Goal: Navigation & Orientation: Find specific page/section

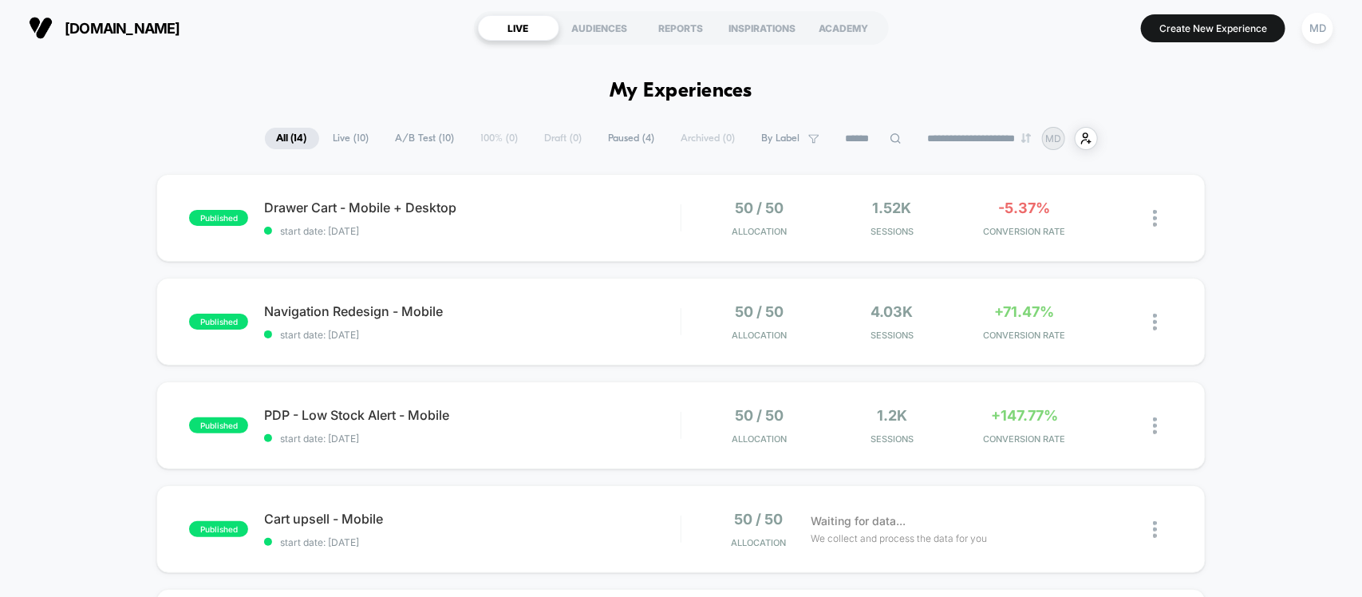
click at [976, 134] on select "**********" at bounding box center [980, 138] width 129 height 10
click at [774, 132] on span "By Label" at bounding box center [781, 138] width 38 height 12
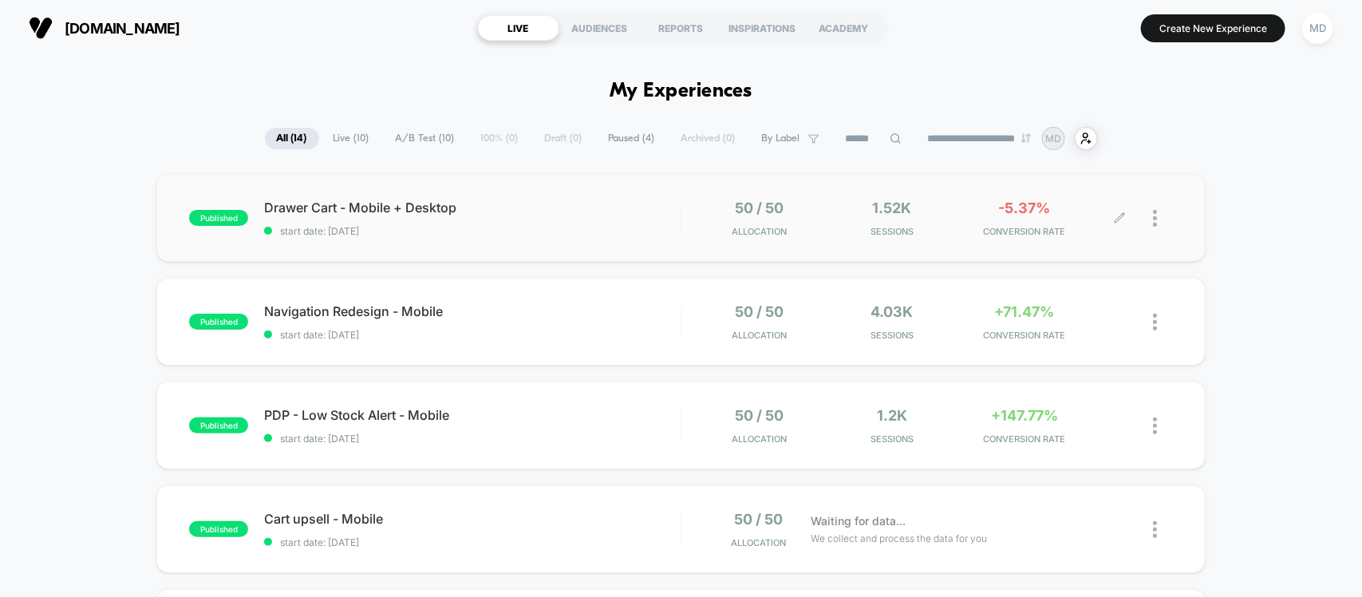
click at [1157, 221] on div at bounding box center [1163, 217] width 20 height 37
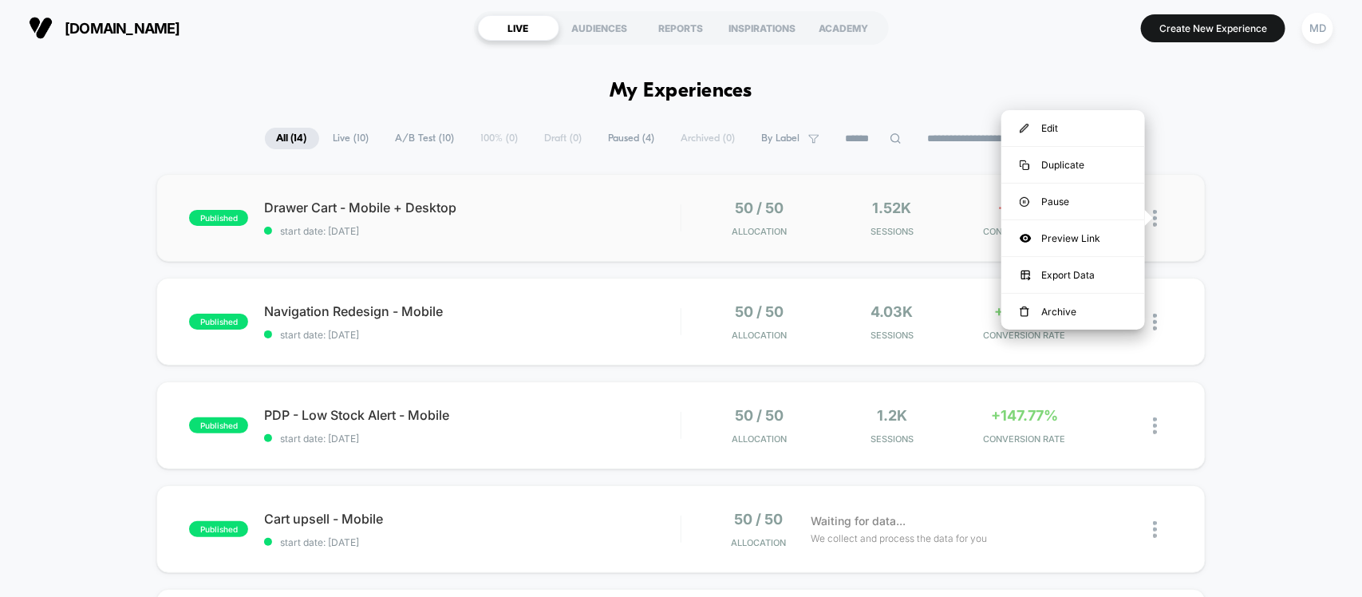
click at [1157, 221] on div at bounding box center [1163, 217] width 20 height 37
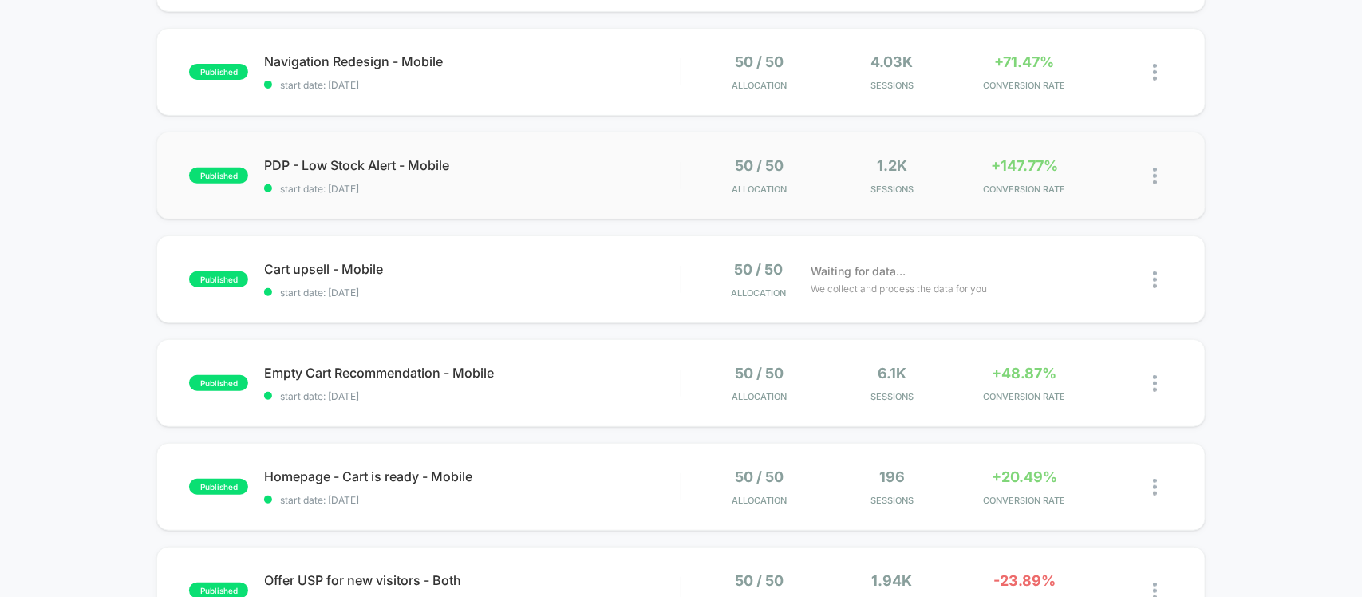
scroll to position [100, 0]
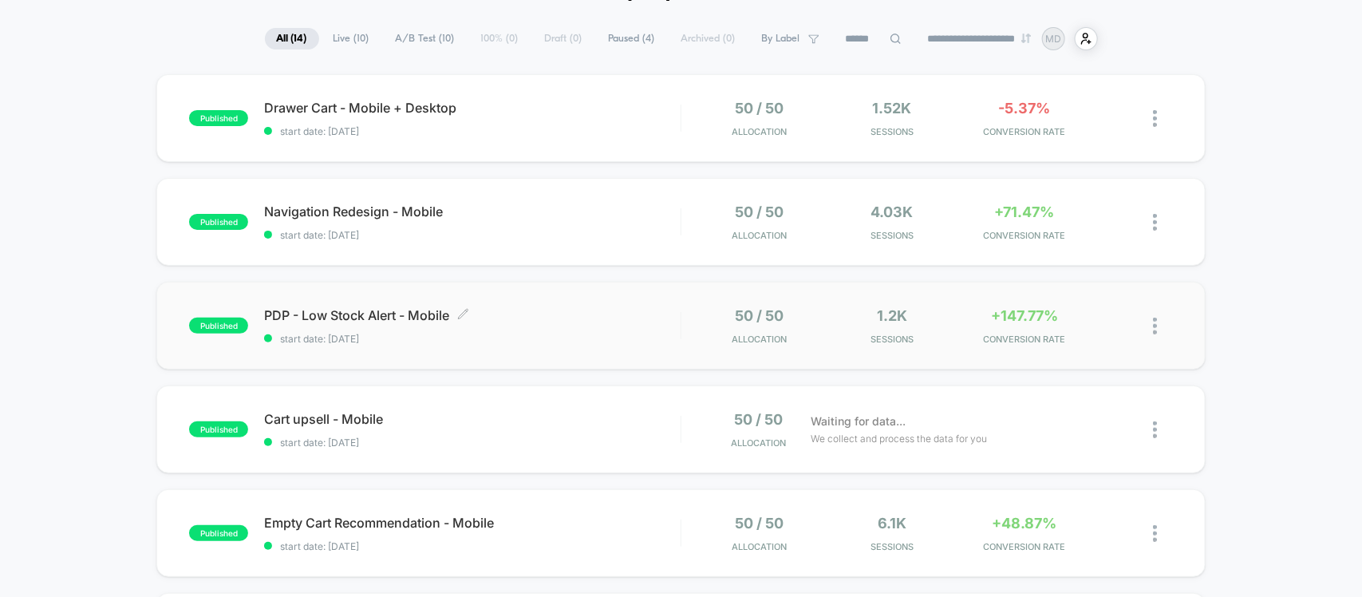
click at [445, 308] on span "PDP - Low Stock Alert - Mobile Click to edit experience details" at bounding box center [472, 315] width 416 height 16
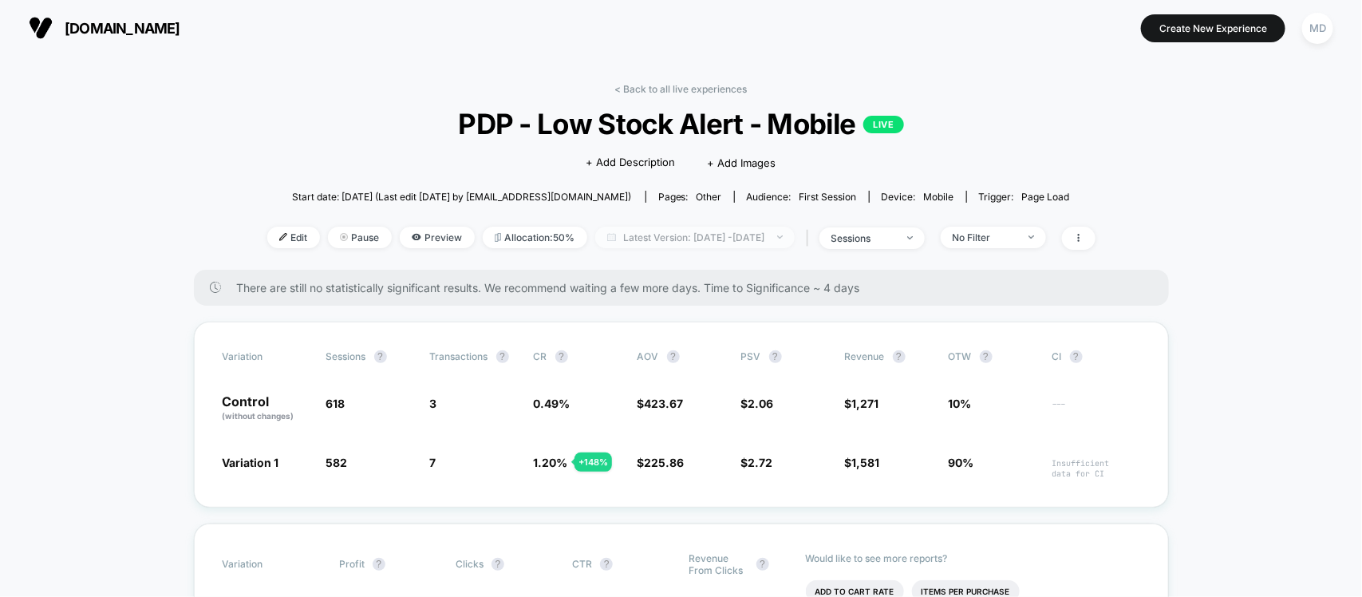
click at [715, 235] on span "Latest Version: [DATE] - [DATE]" at bounding box center [694, 238] width 199 height 22
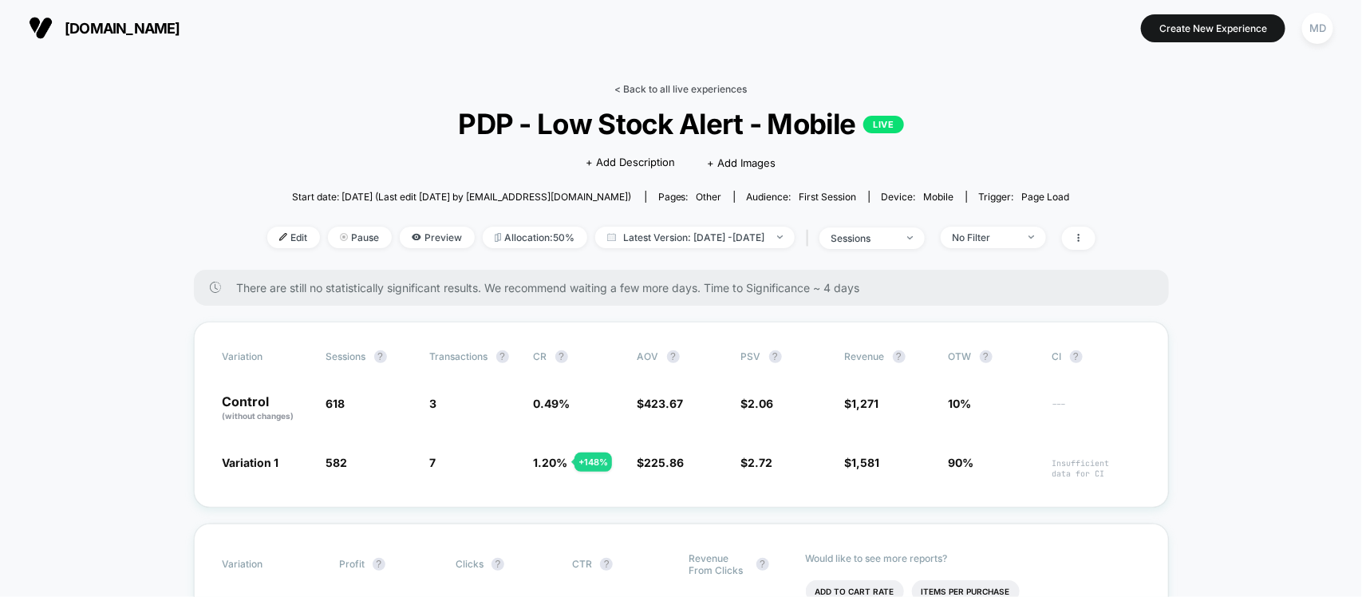
click at [684, 90] on link "< Back to all live experiences" at bounding box center [681, 89] width 132 height 12
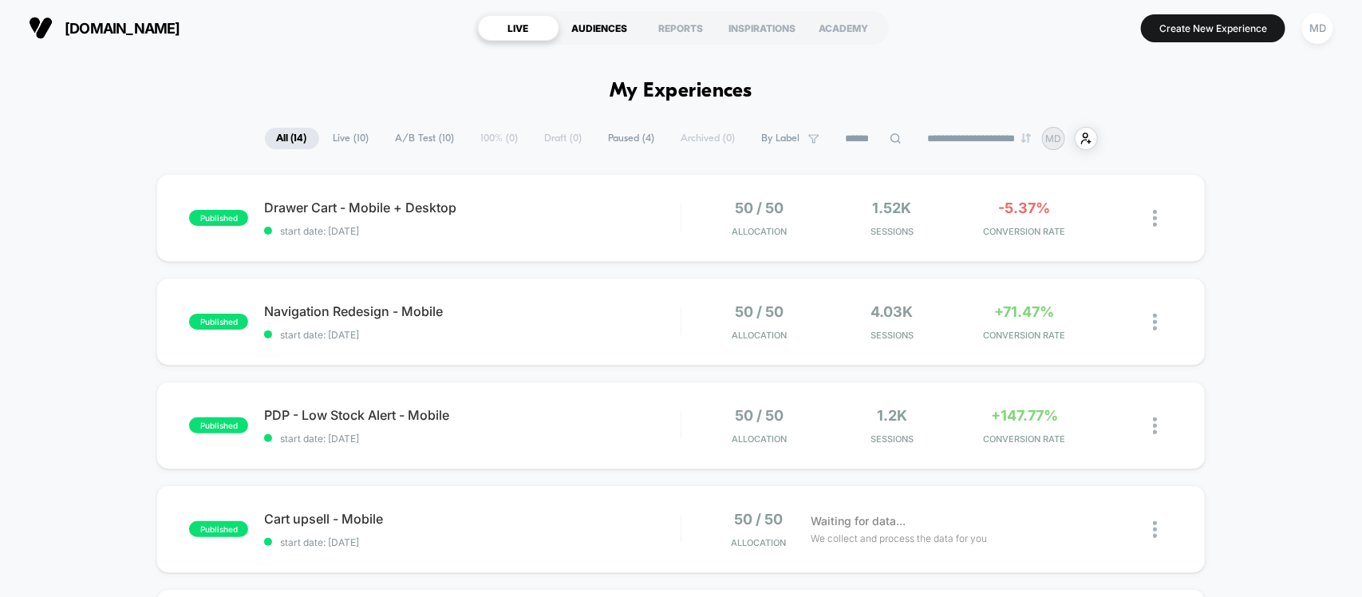
click at [598, 18] on div "AUDIENCES" at bounding box center [599, 28] width 81 height 26
click at [596, 21] on div "AUDIENCES" at bounding box center [599, 28] width 81 height 26
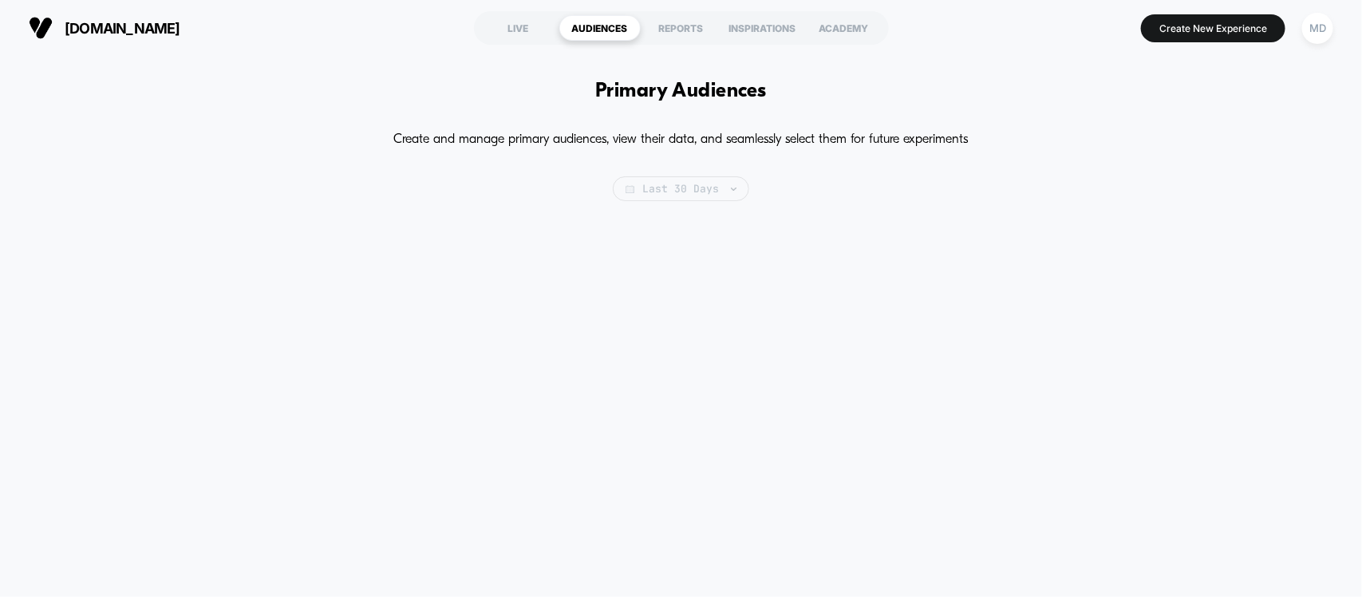
click at [676, 178] on span "Last 30 Days" at bounding box center [681, 188] width 136 height 25
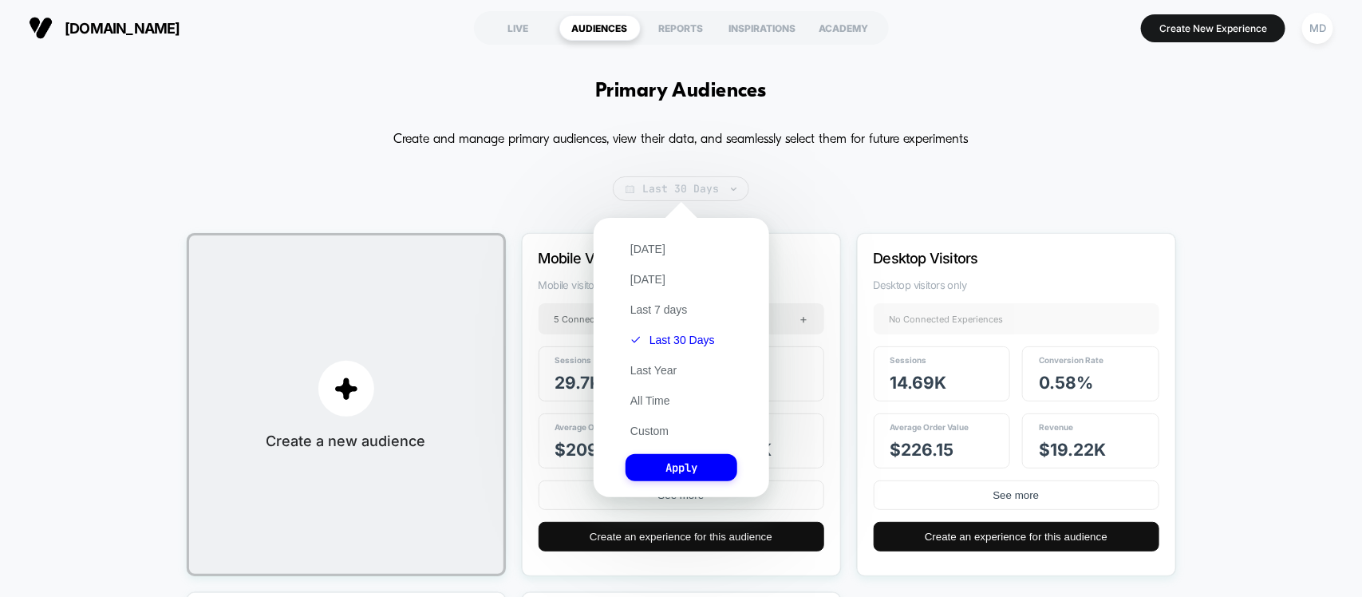
click at [676, 178] on span "Last 30 Days" at bounding box center [681, 188] width 136 height 25
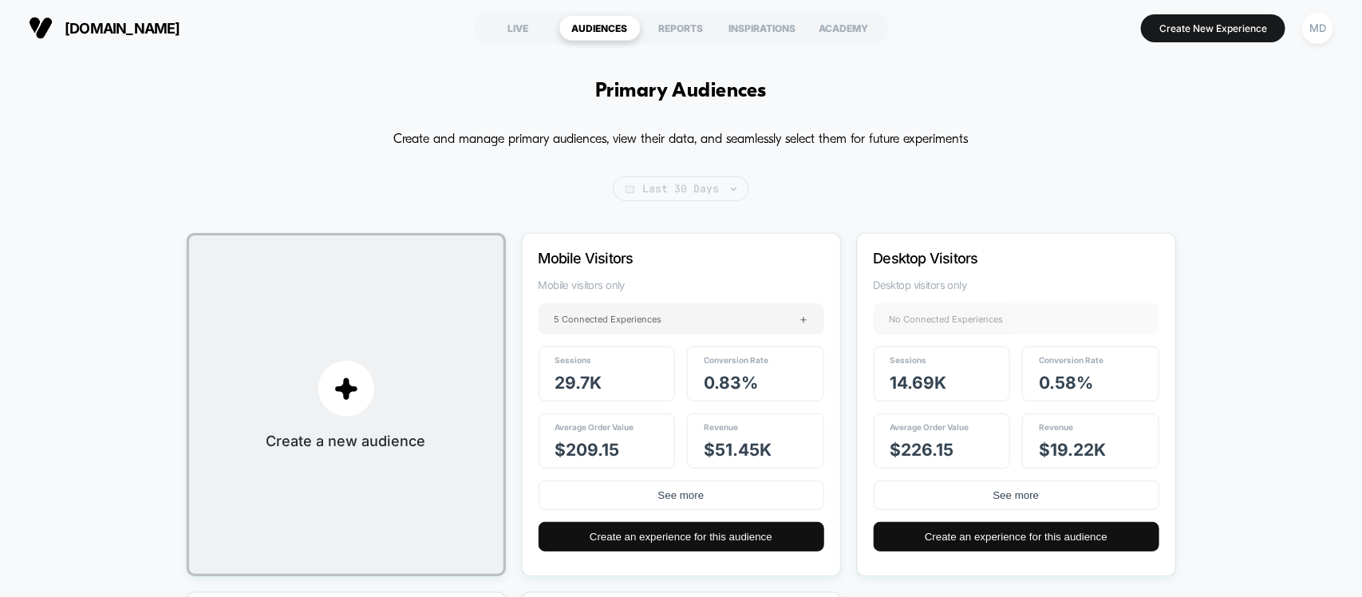
click at [700, 178] on span "Last 30 Days" at bounding box center [681, 188] width 136 height 25
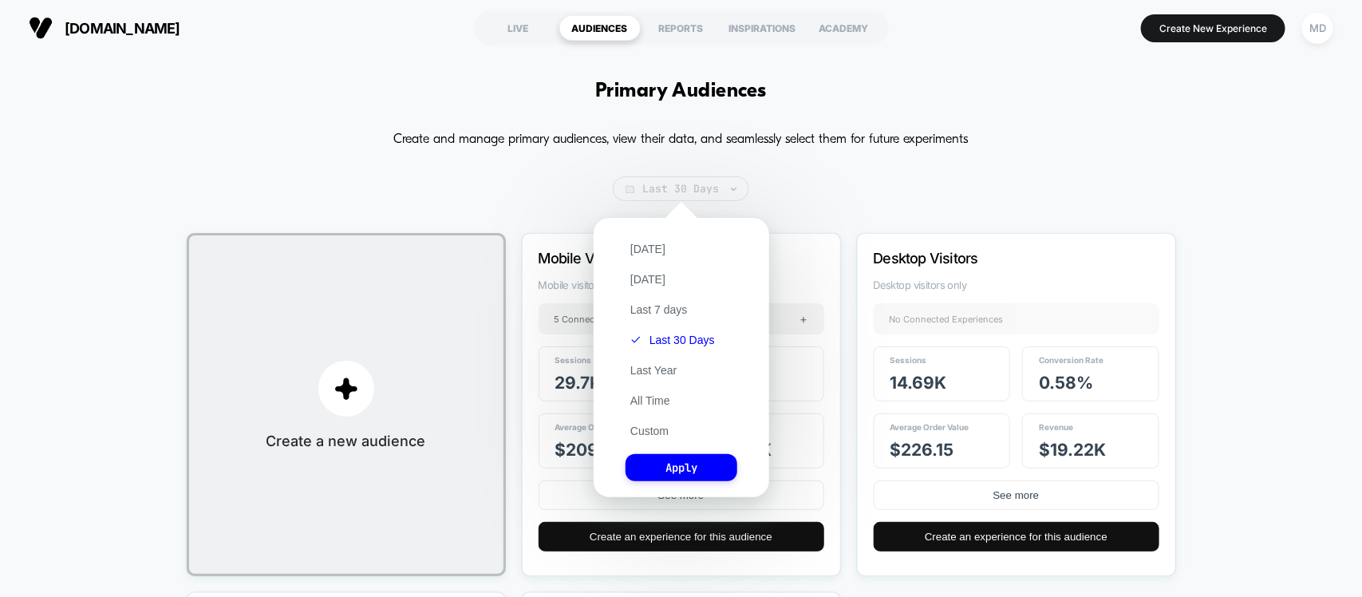
click at [698, 180] on span "Last 30 Days" at bounding box center [681, 188] width 136 height 25
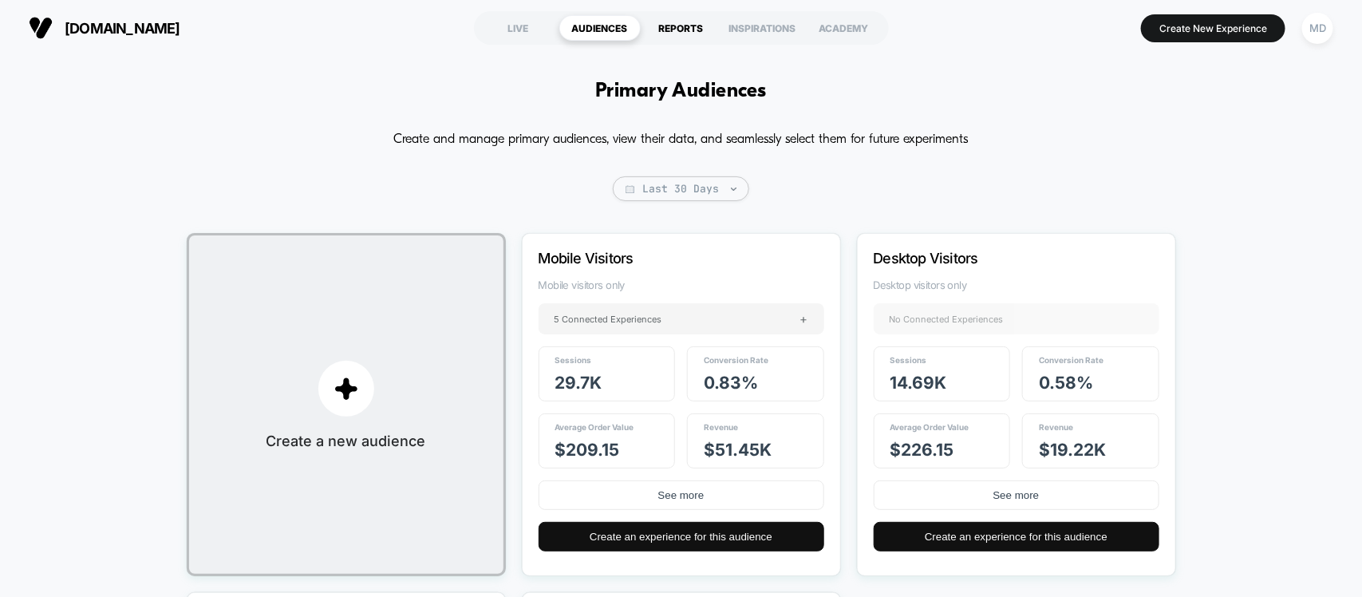
click at [702, 32] on div "REPORTS" at bounding box center [681, 28] width 81 height 26
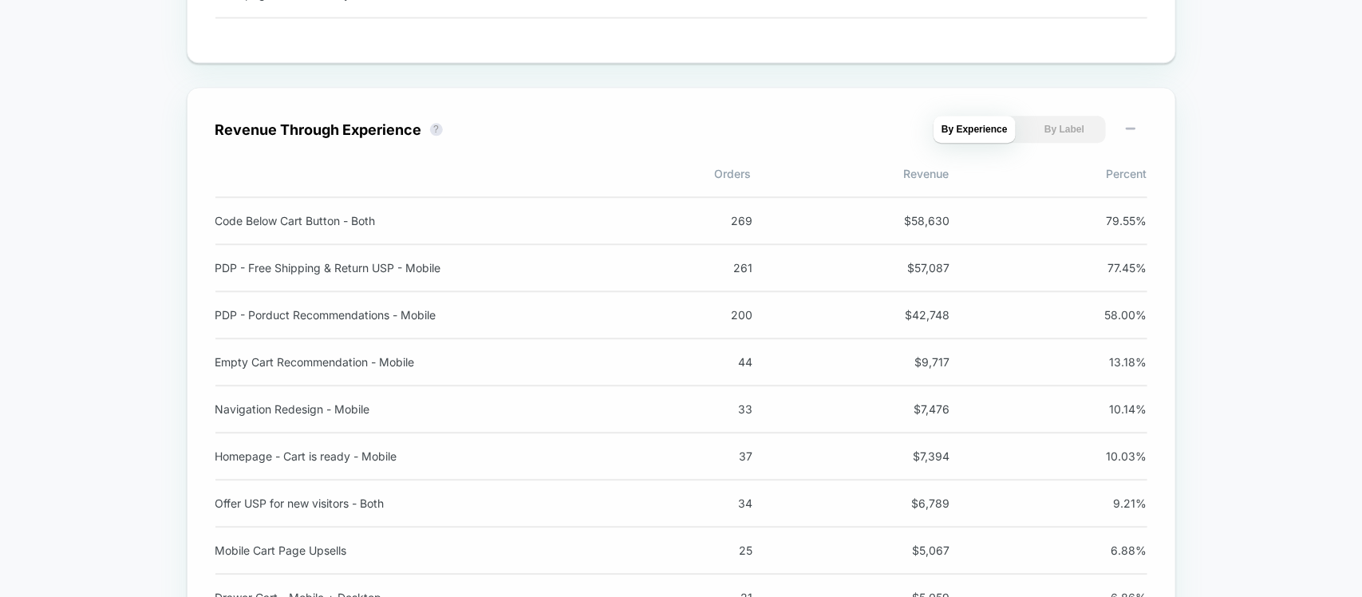
scroll to position [1783, 0]
click at [1049, 144] on button "By Label" at bounding box center [1064, 130] width 82 height 27
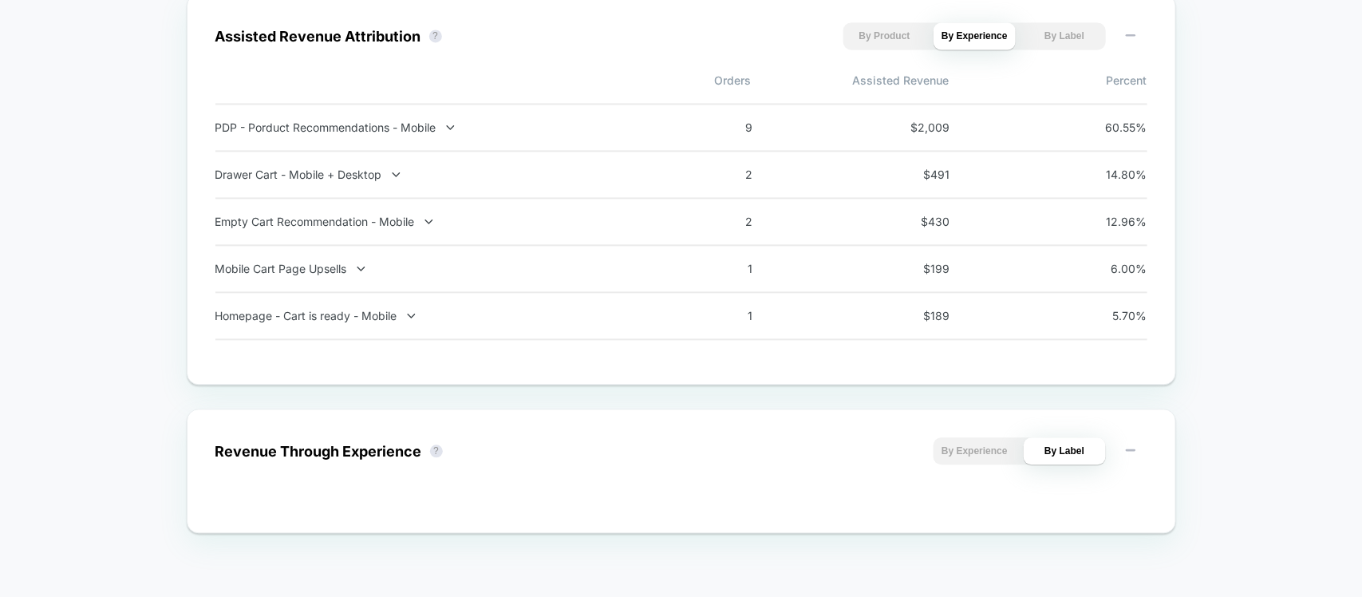
scroll to position [1472, 0]
click at [874, 30] on button "By Product" at bounding box center [884, 35] width 82 height 27
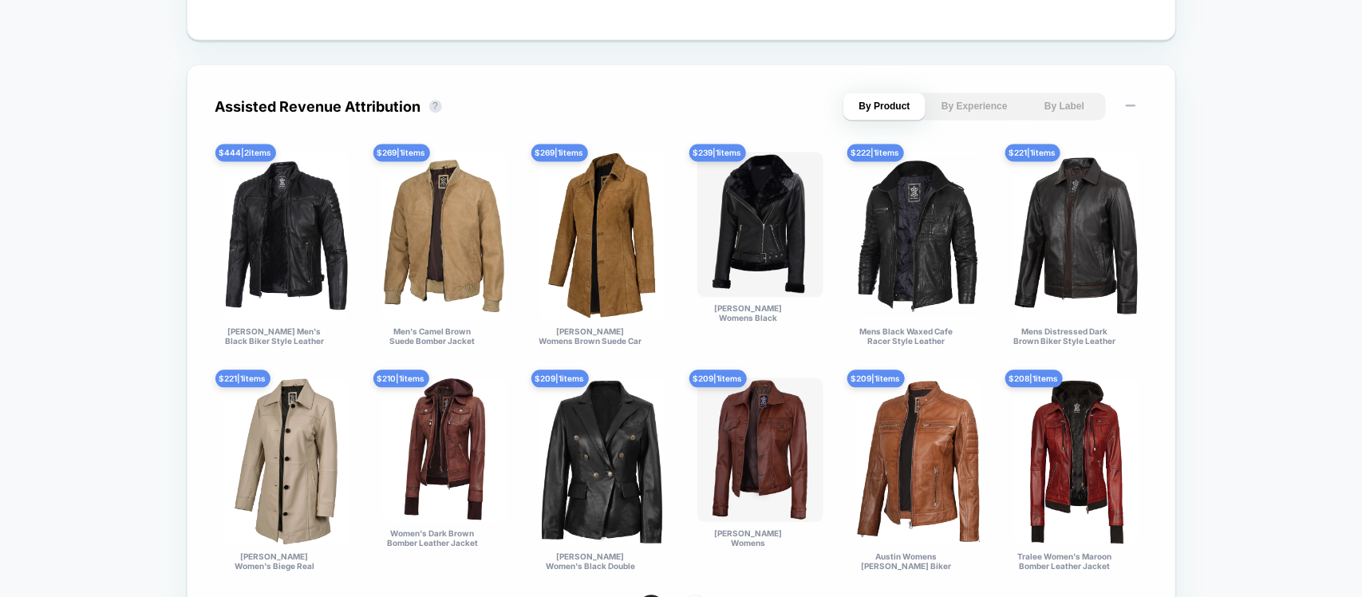
scroll to position [1692, 0]
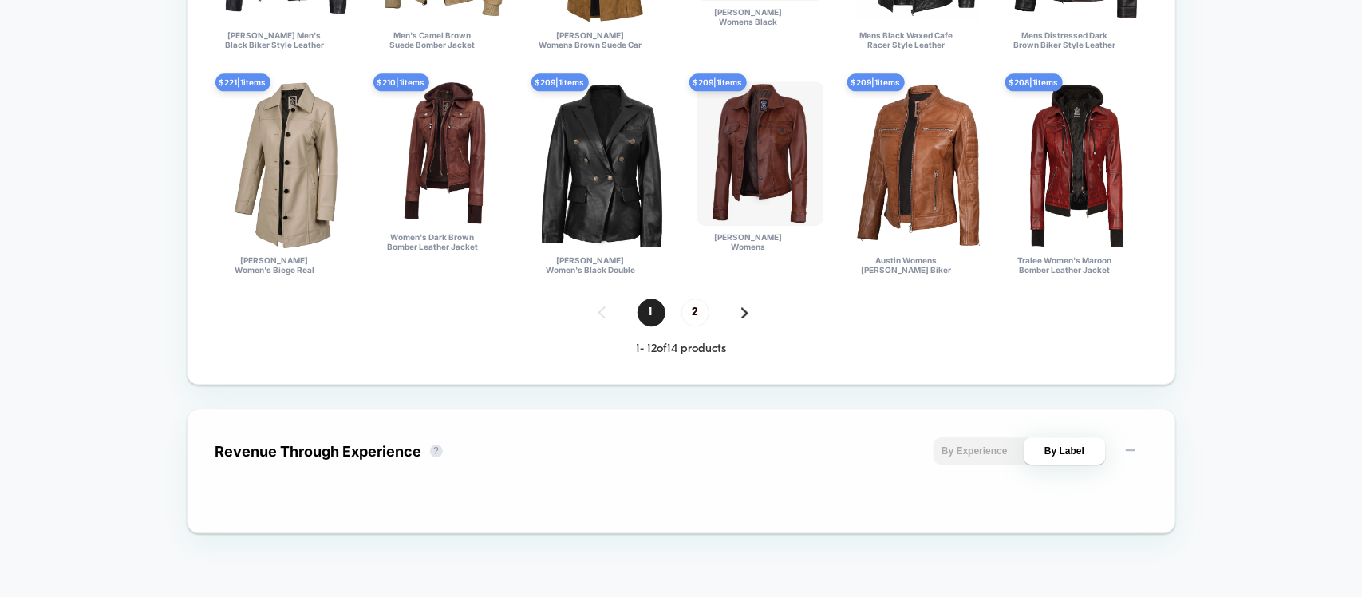
click at [986, 443] on button "By Experience" at bounding box center [974, 450] width 82 height 27
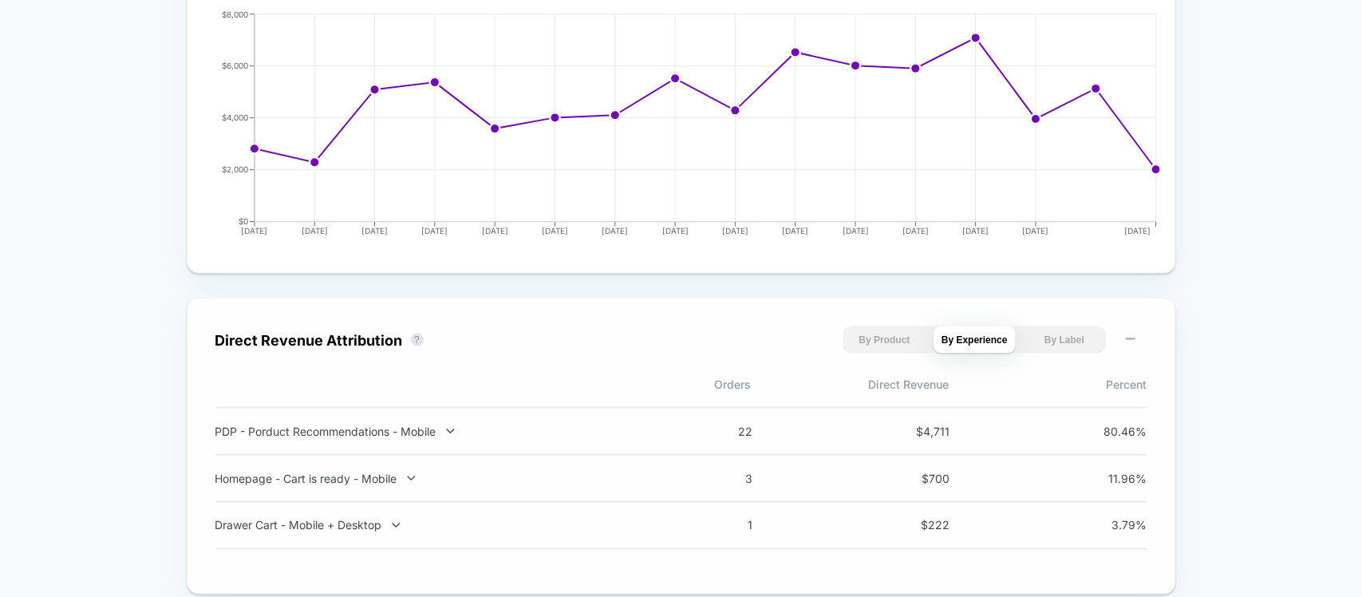
scroll to position [806, 0]
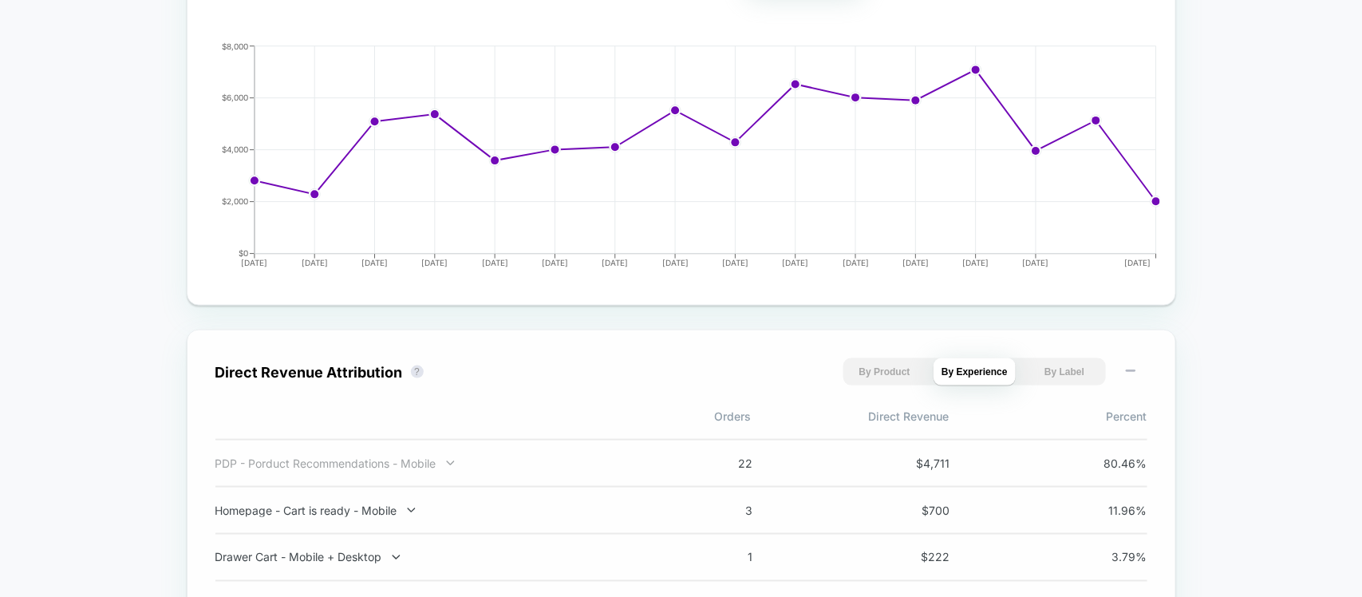
click at [449, 470] on div "PDP - Porduct Recommendations - Mobile" at bounding box center [425, 463] width 420 height 14
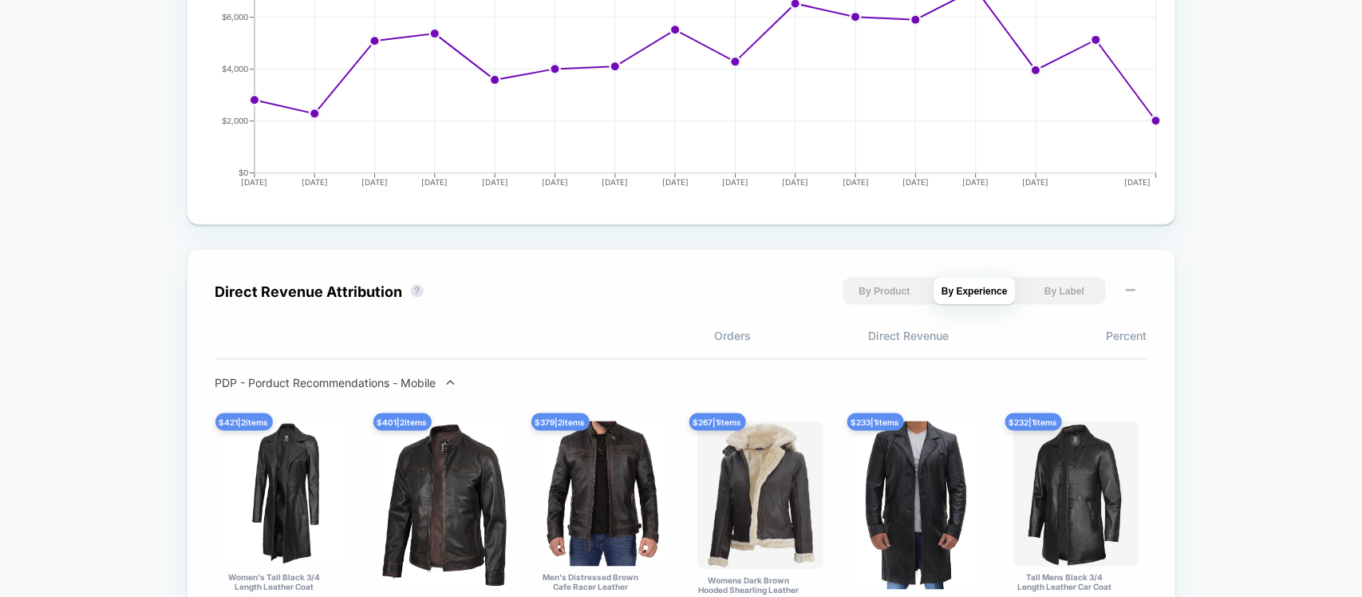
scroll to position [906, 0]
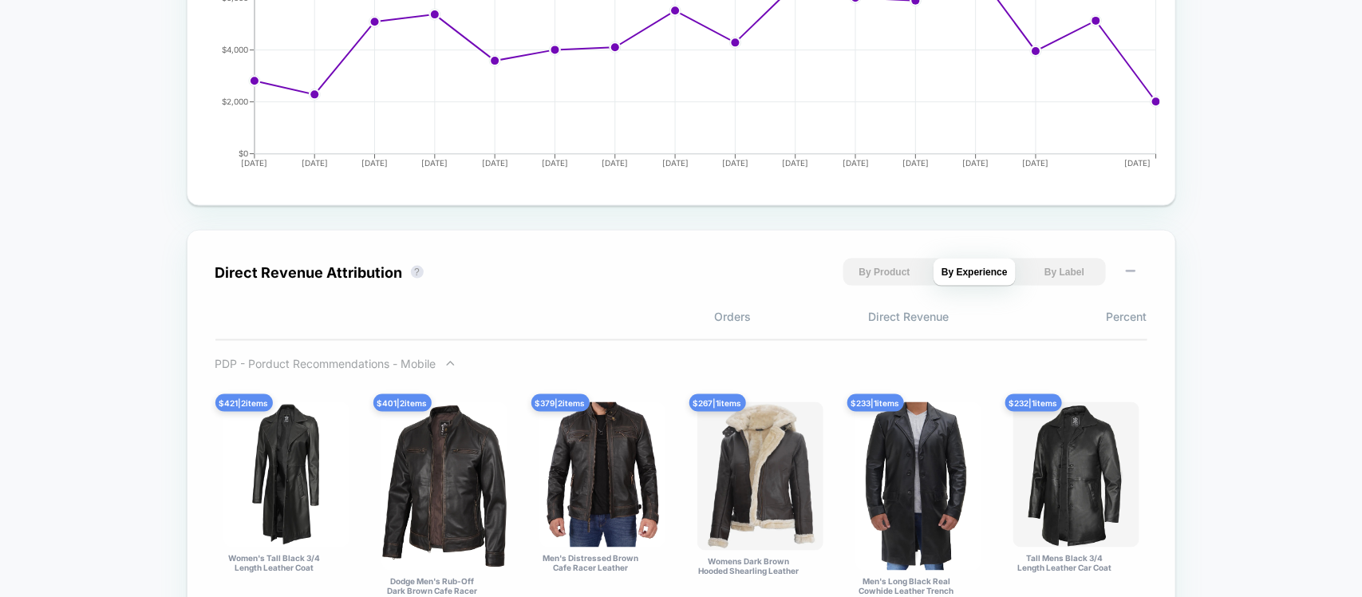
click at [435, 363] on div "PDP - Porduct Recommendations - Mobile" at bounding box center [425, 364] width 420 height 14
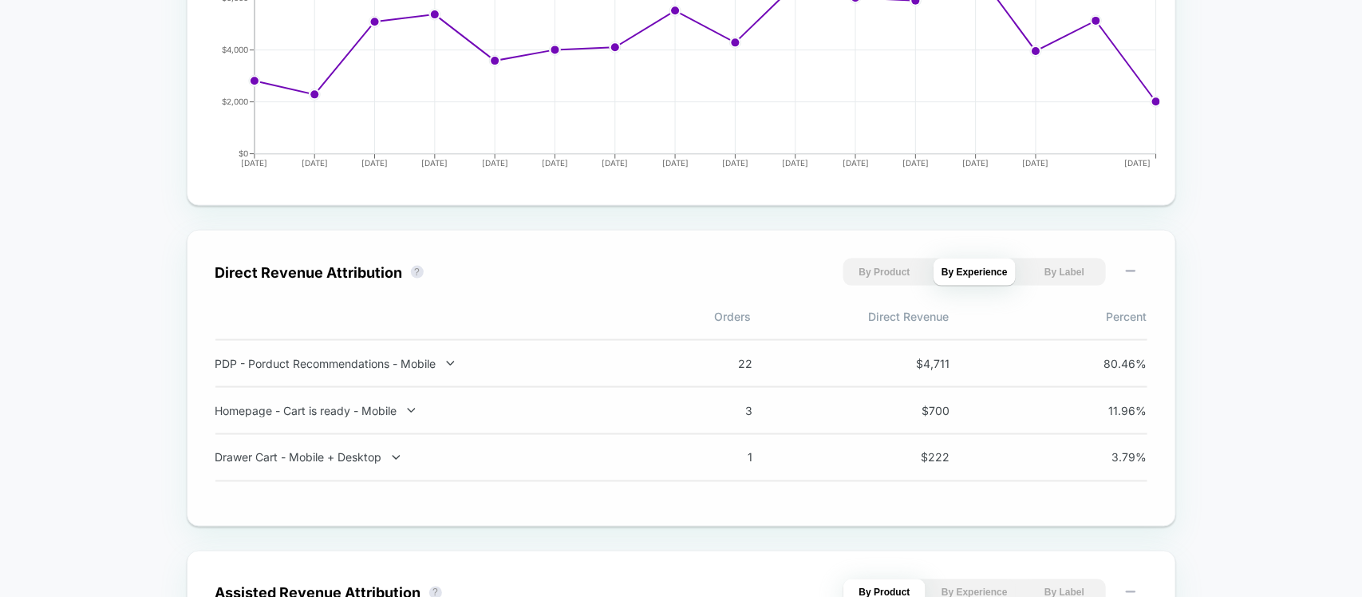
scroll to position [507, 0]
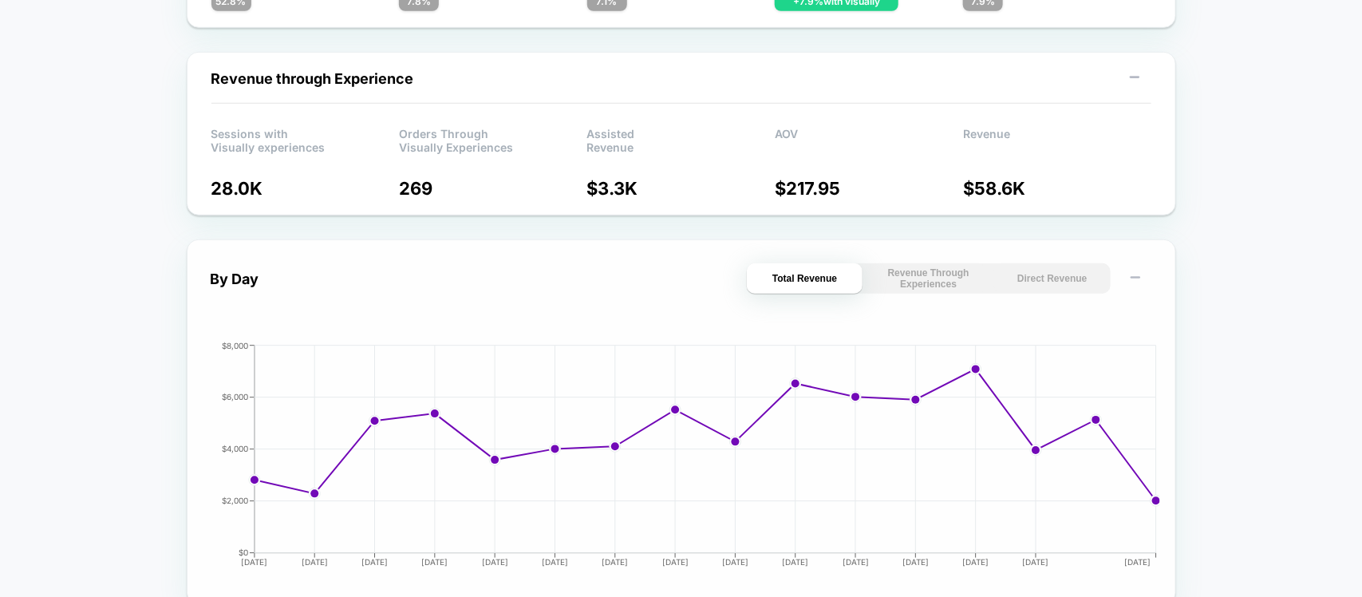
click at [888, 267] on button "Revenue Through Experiences" at bounding box center [928, 278] width 116 height 30
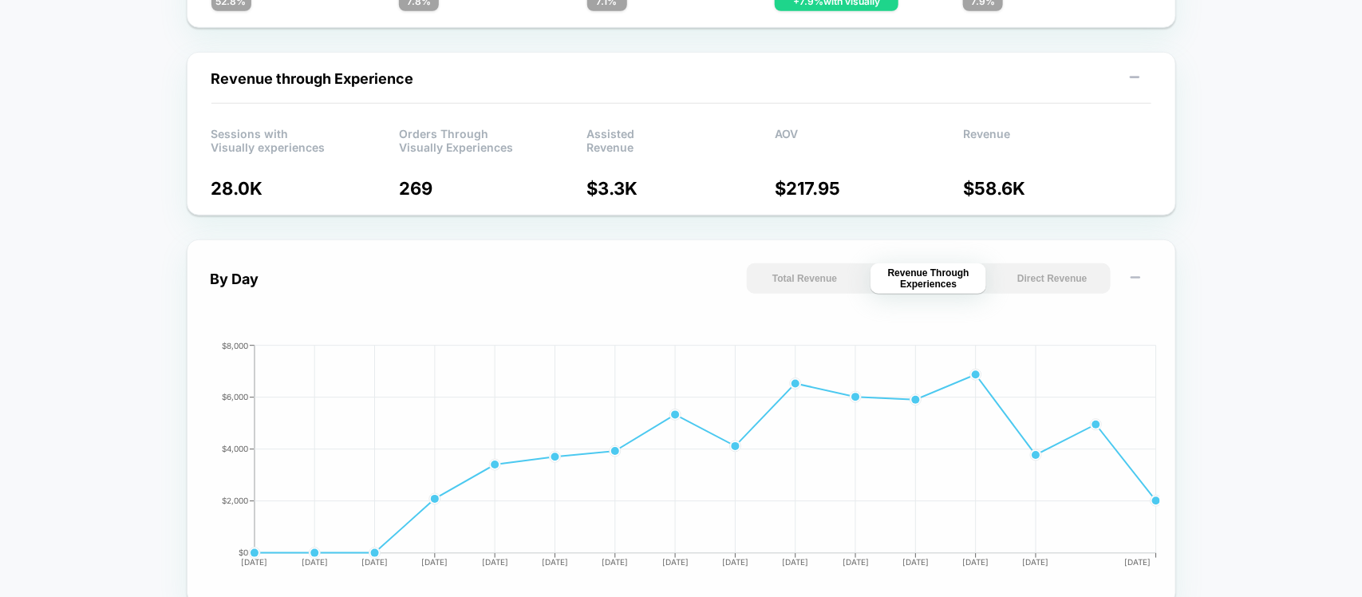
click at [1015, 278] on button "Direct Revenue" at bounding box center [1052, 278] width 116 height 30
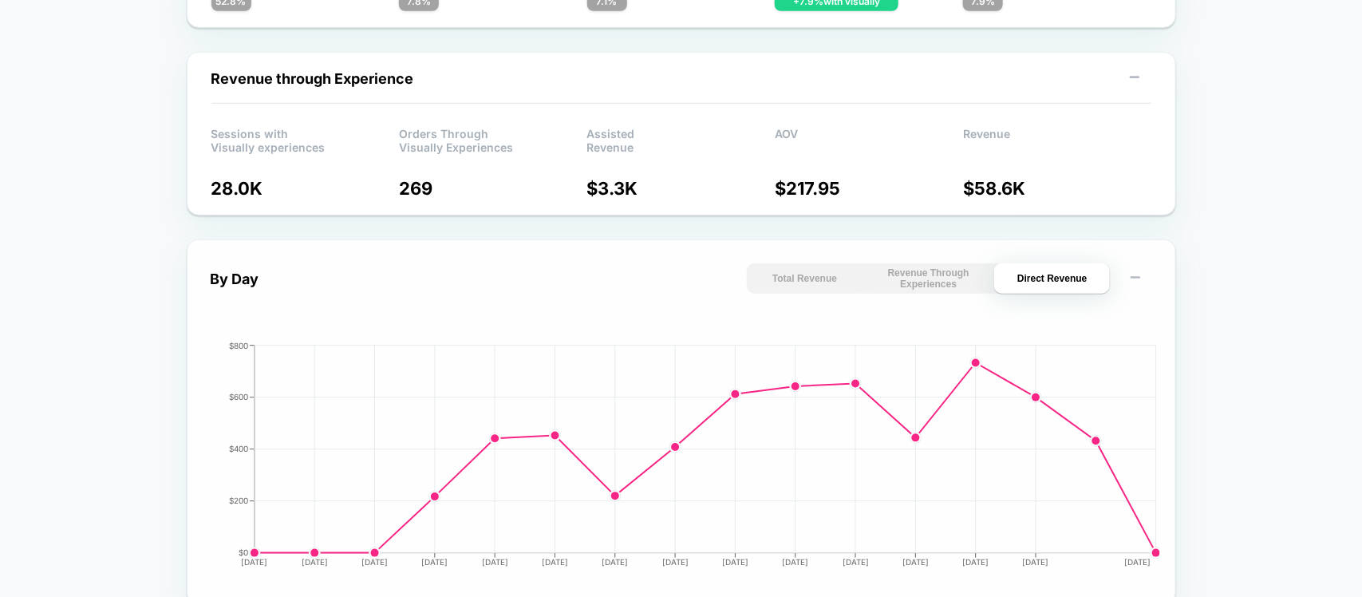
click at [840, 272] on button "Total Revenue" at bounding box center [805, 278] width 116 height 30
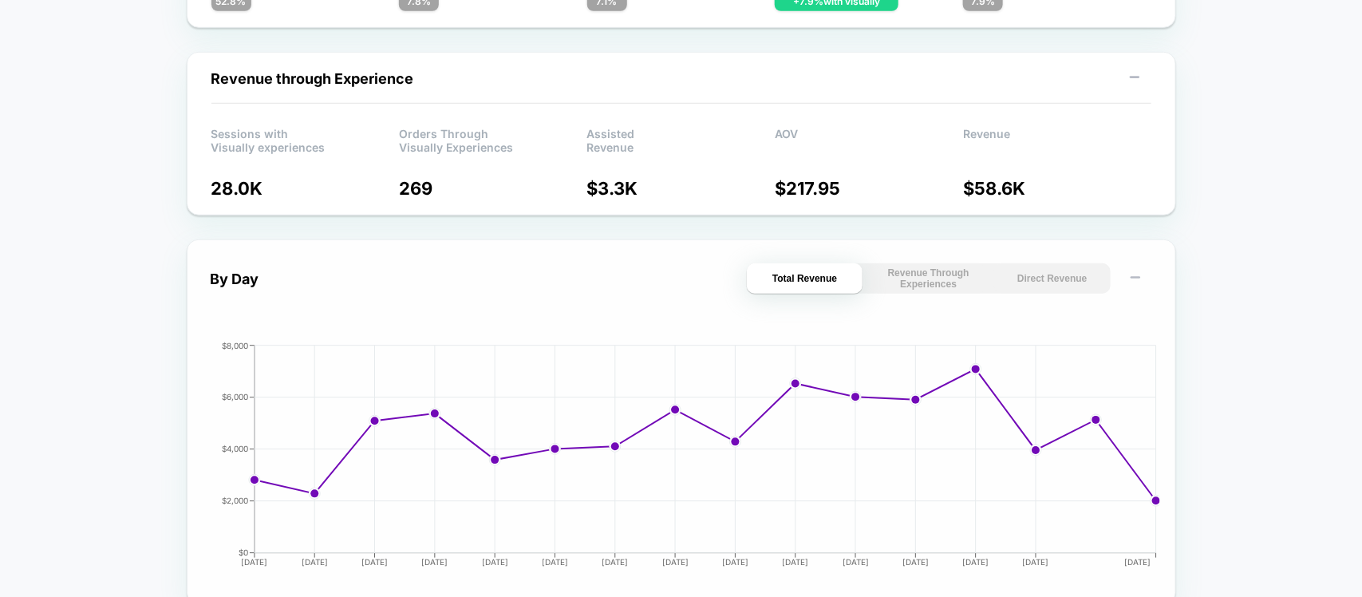
click at [937, 279] on button "Revenue Through Experiences" at bounding box center [928, 278] width 116 height 30
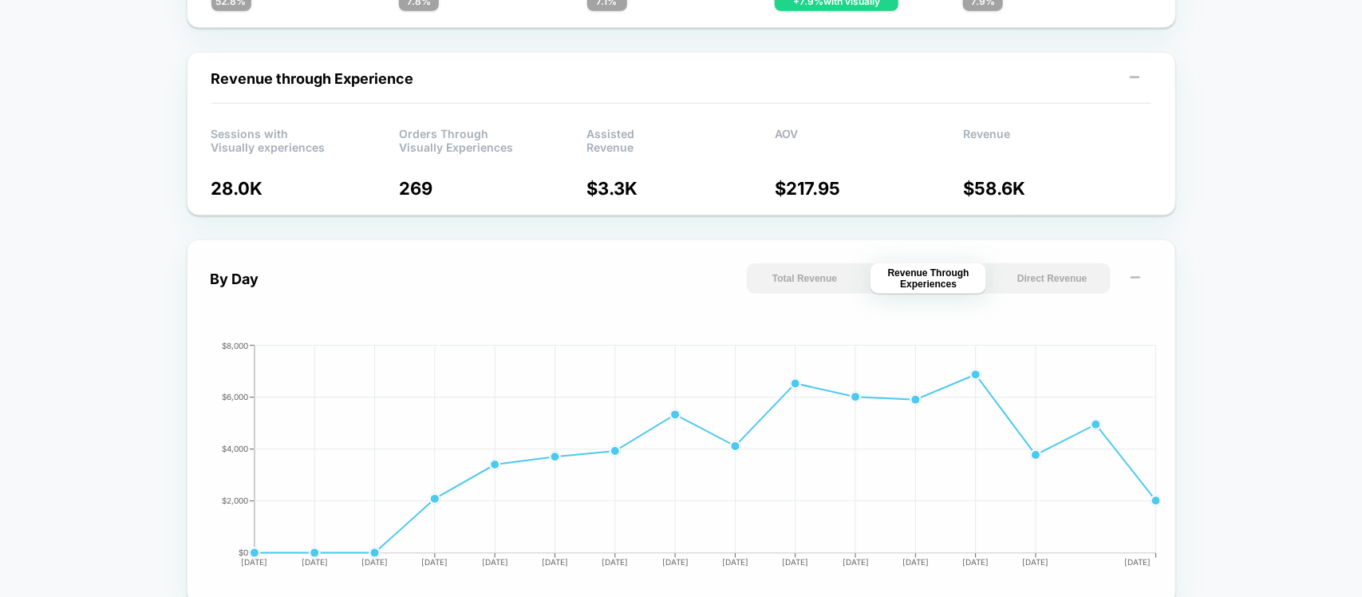
click at [815, 282] on button "Total Revenue" at bounding box center [805, 278] width 116 height 30
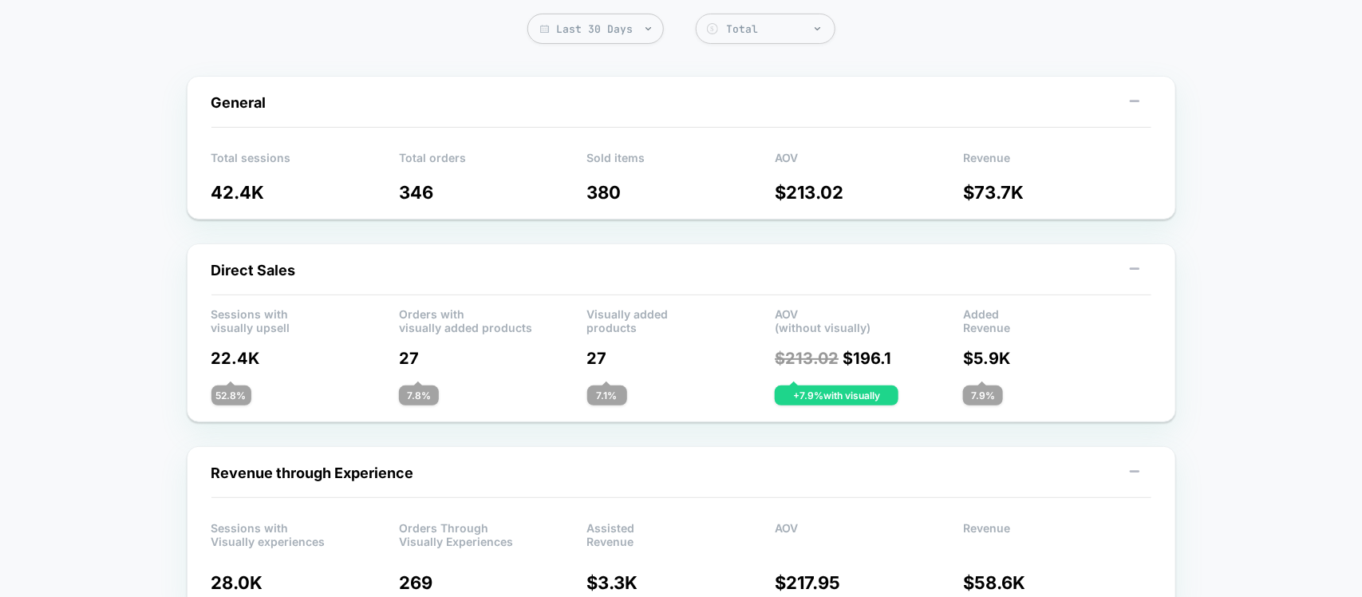
scroll to position [9, 0]
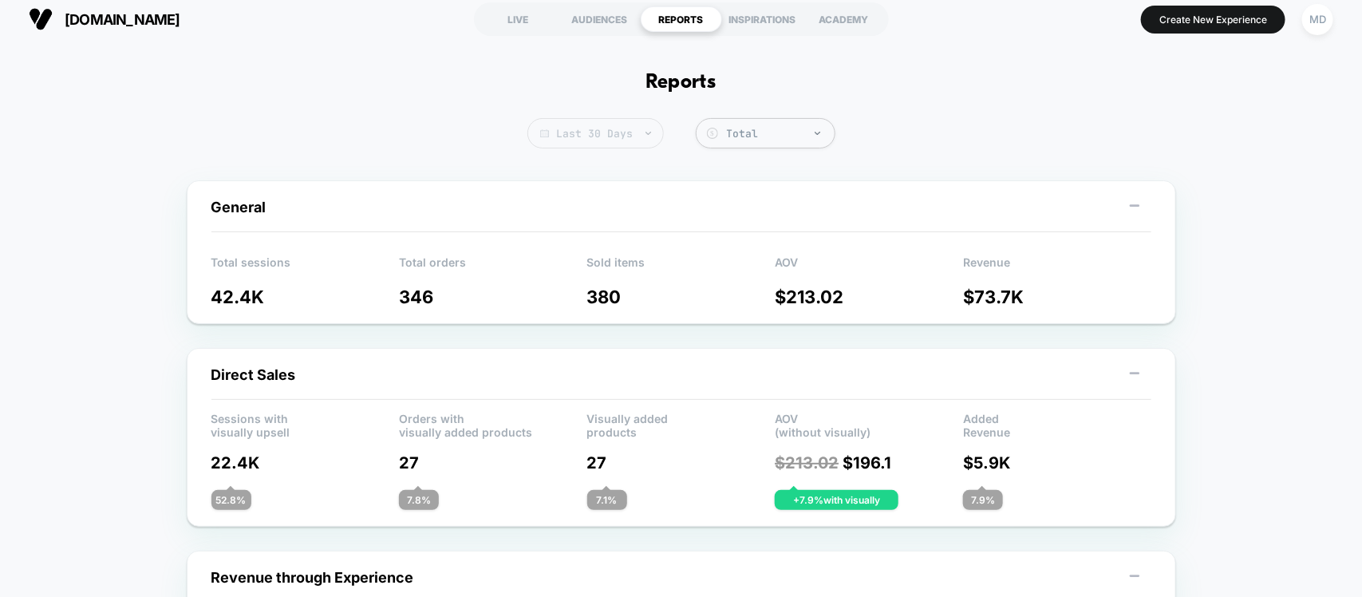
click at [599, 133] on span "Last 30 Days" at bounding box center [595, 133] width 136 height 30
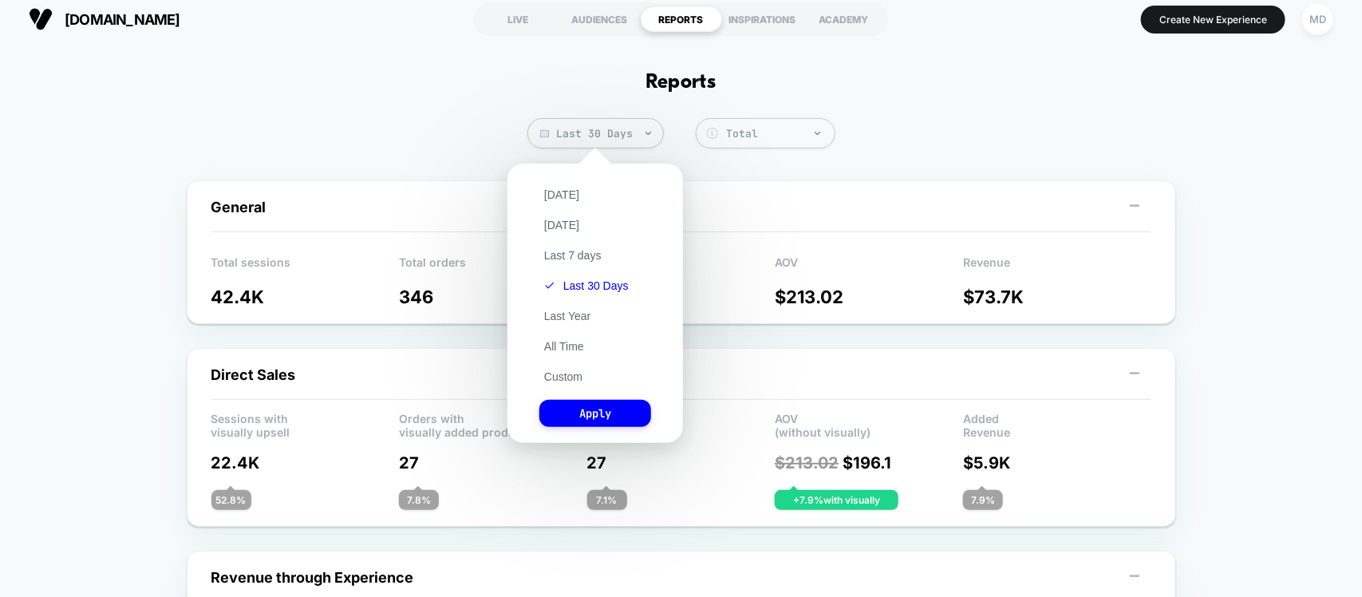
drag, startPoint x: 874, startPoint y: 133, endPoint x: 682, endPoint y: 132, distance: 192.2
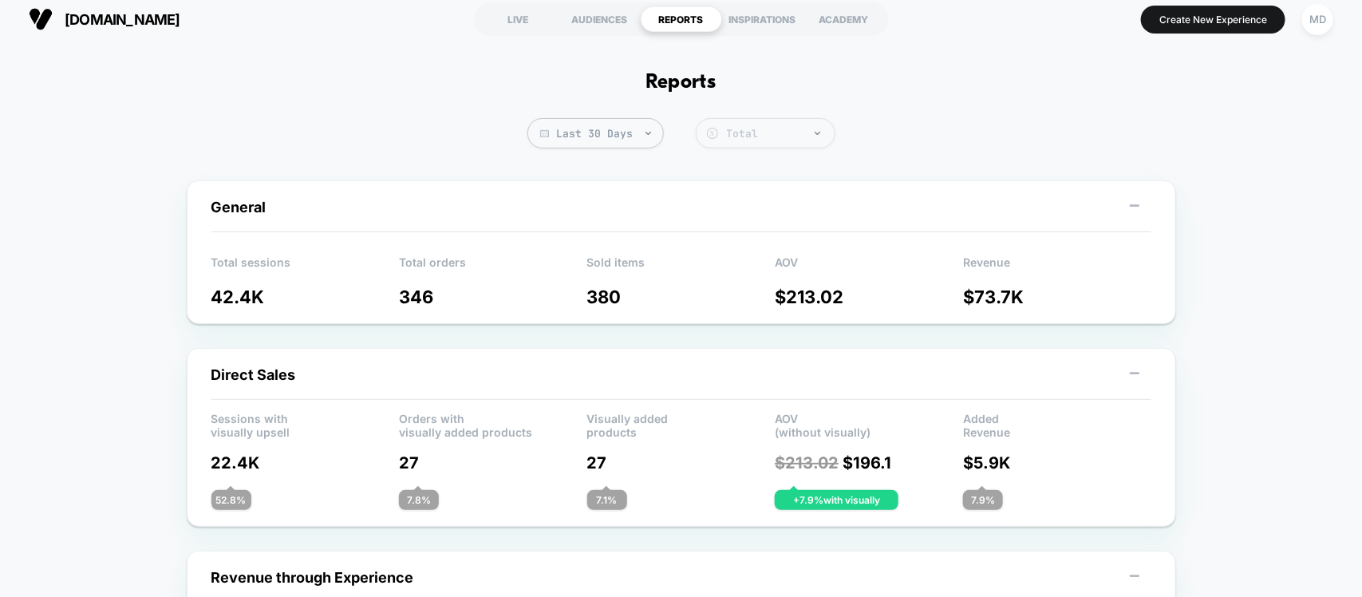
click at [758, 134] on div "Total" at bounding box center [777, 134] width 100 height 14
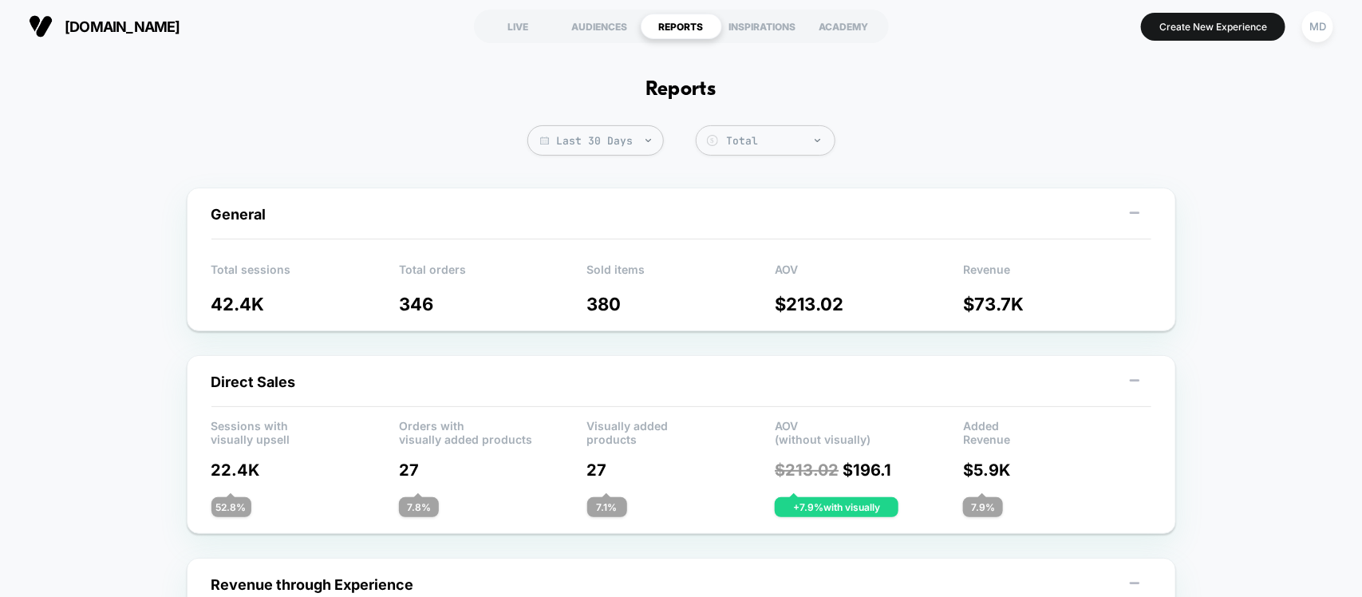
scroll to position [0, 0]
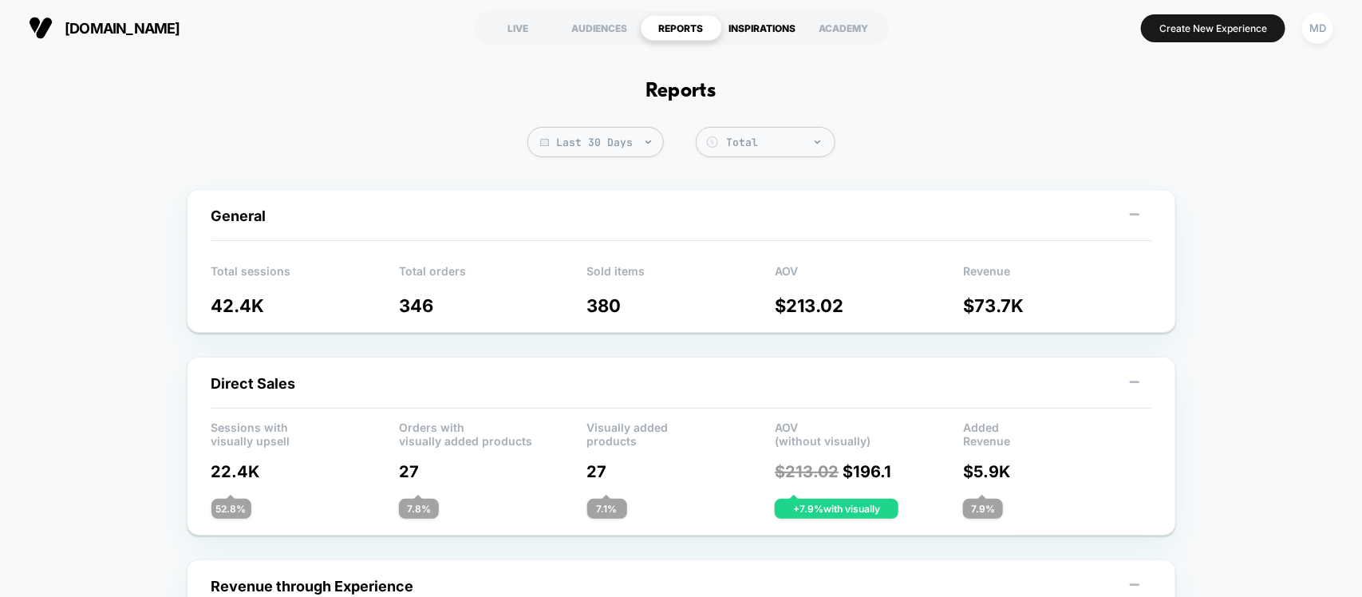
click at [767, 32] on div "INSPIRATIONS" at bounding box center [762, 28] width 81 height 26
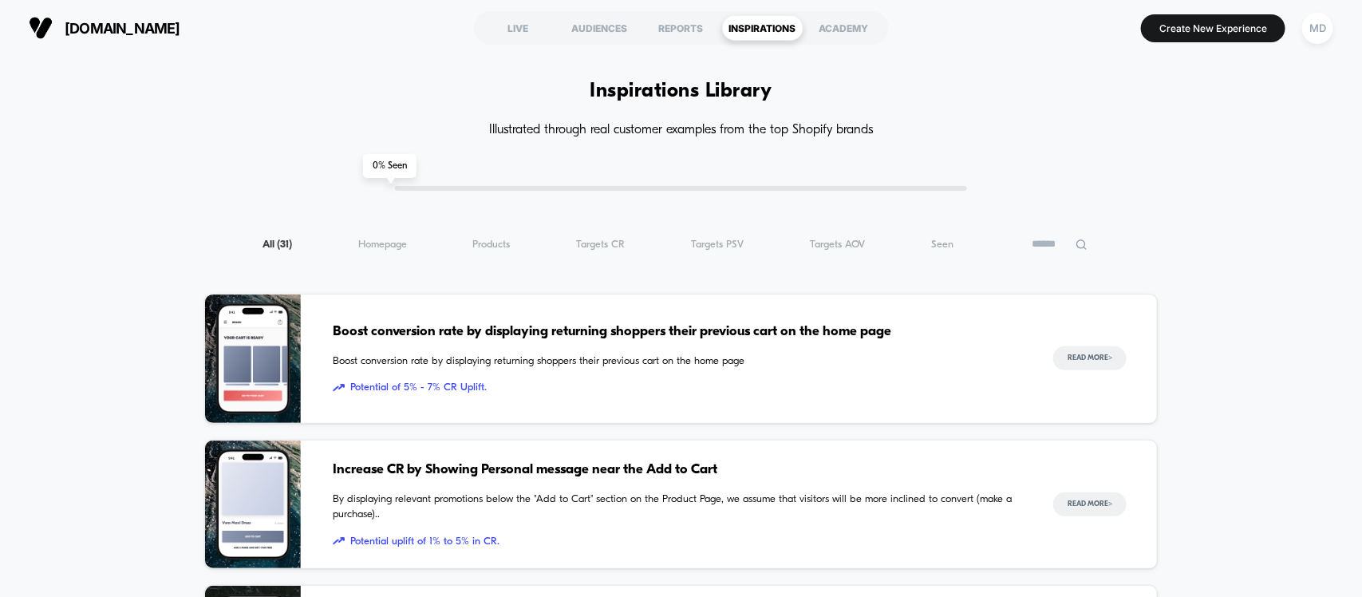
click at [840, 49] on div "[DOMAIN_NAME] LIVE AUDIENCES REPORTS INSPIRATIONS ACADEMY Create New Experience…" at bounding box center [681, 28] width 1362 height 56
click at [846, 24] on div "ACADEMY" at bounding box center [843, 28] width 81 height 26
click at [518, 25] on div "LIVE" at bounding box center [518, 28] width 81 height 26
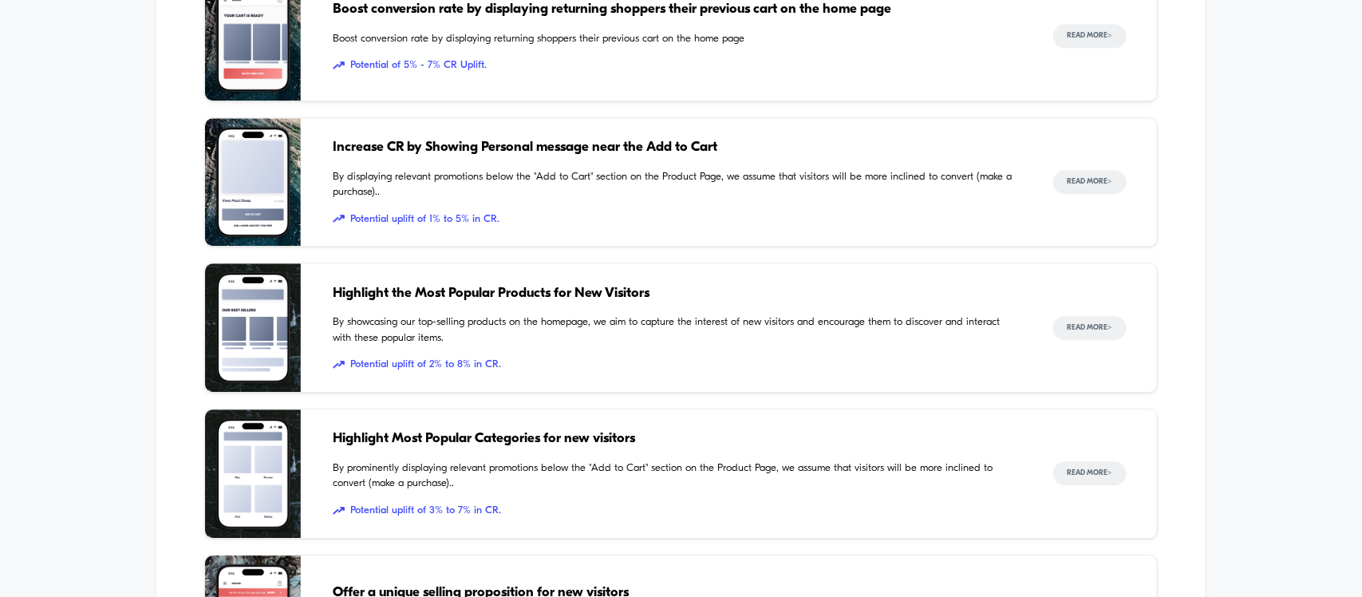
scroll to position [1894, 0]
